Goal: Connect with others: Participate in discussion

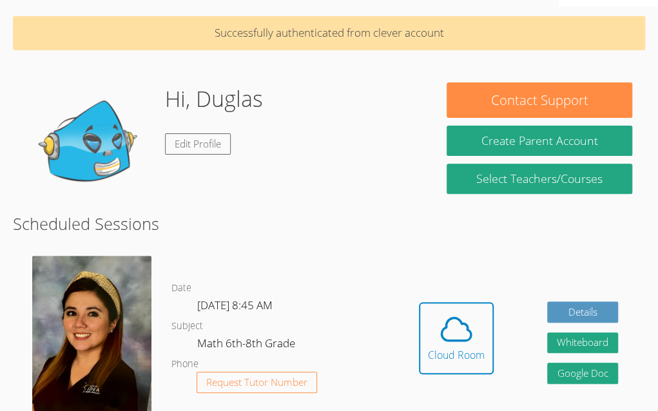
scroll to position [1700, 0]
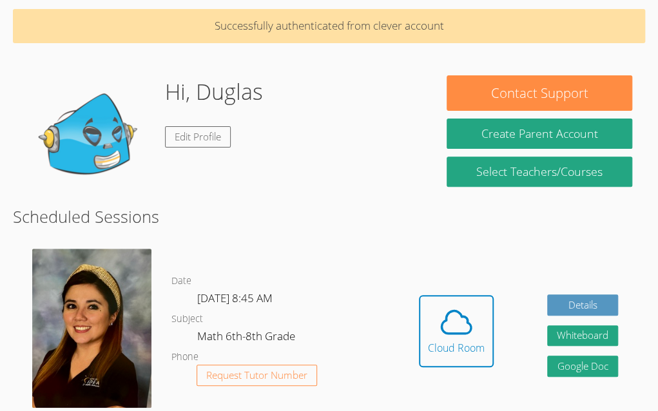
scroll to position [99, 0]
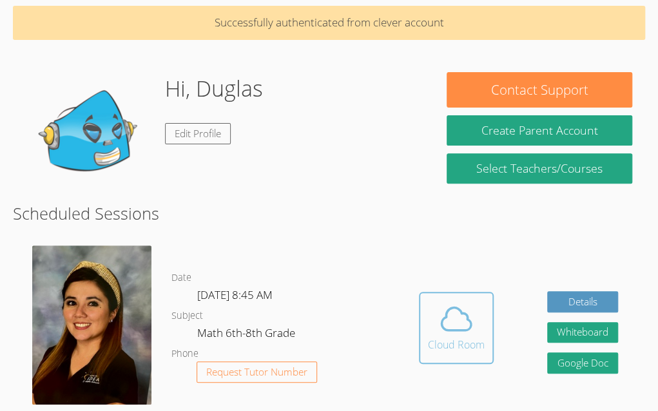
click at [479, 324] on span at bounding box center [456, 319] width 57 height 36
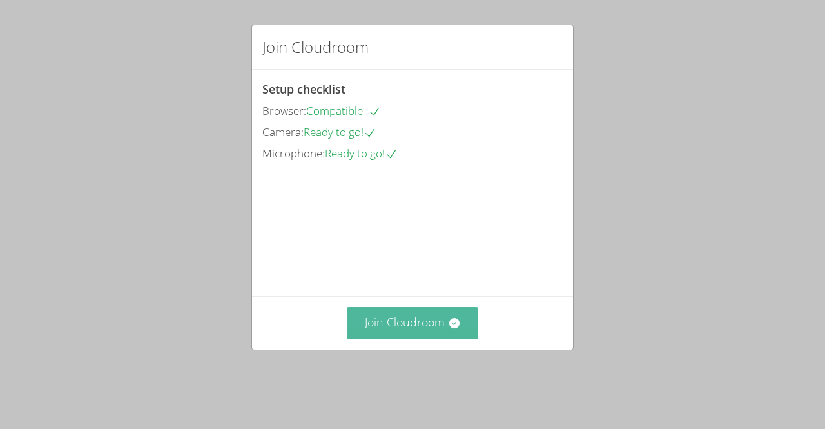
click at [457, 338] on button "Join Cloudroom" at bounding box center [413, 323] width 132 height 32
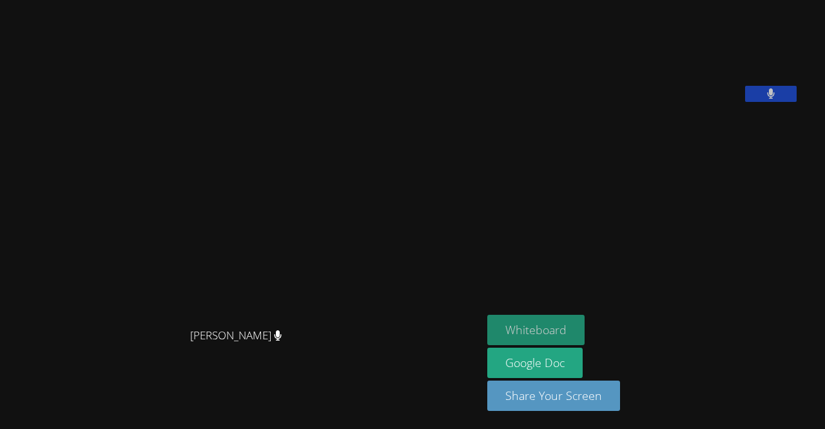
click at [557, 337] on button "Whiteboard" at bounding box center [535, 329] width 97 height 30
